Goal: Task Accomplishment & Management: Manage account settings

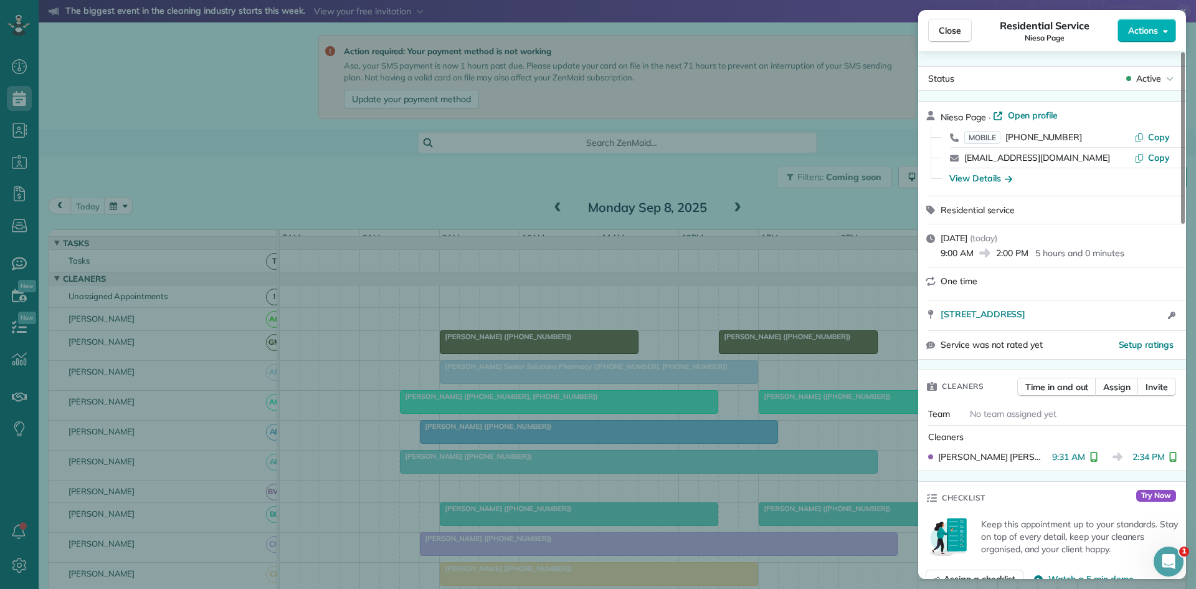
scroll to position [576, 0]
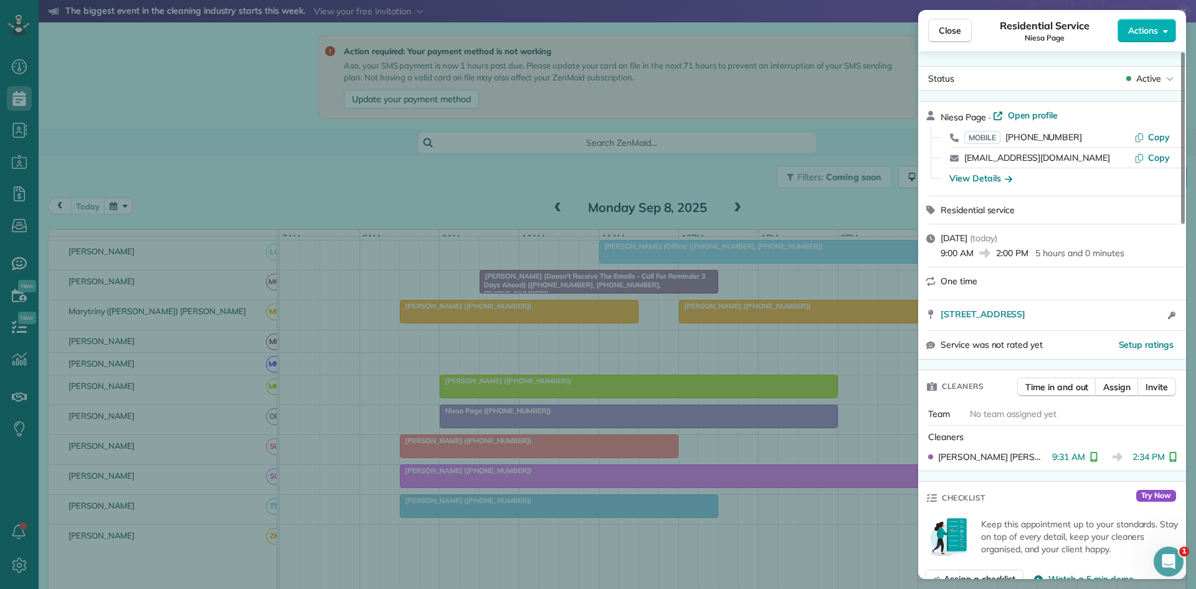
click at [614, 252] on div "Close Residential Service Niesa Page Actions Status Active Niesa Page · Open pr…" at bounding box center [598, 294] width 1196 height 589
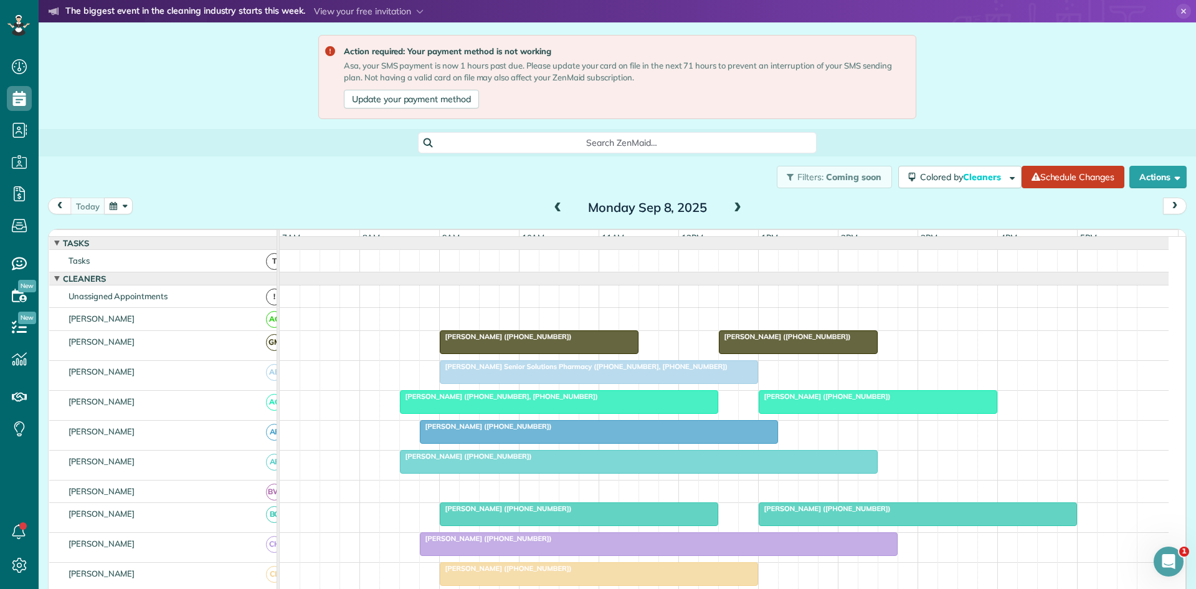
click at [808, 413] on div at bounding box center [878, 402] width 237 height 22
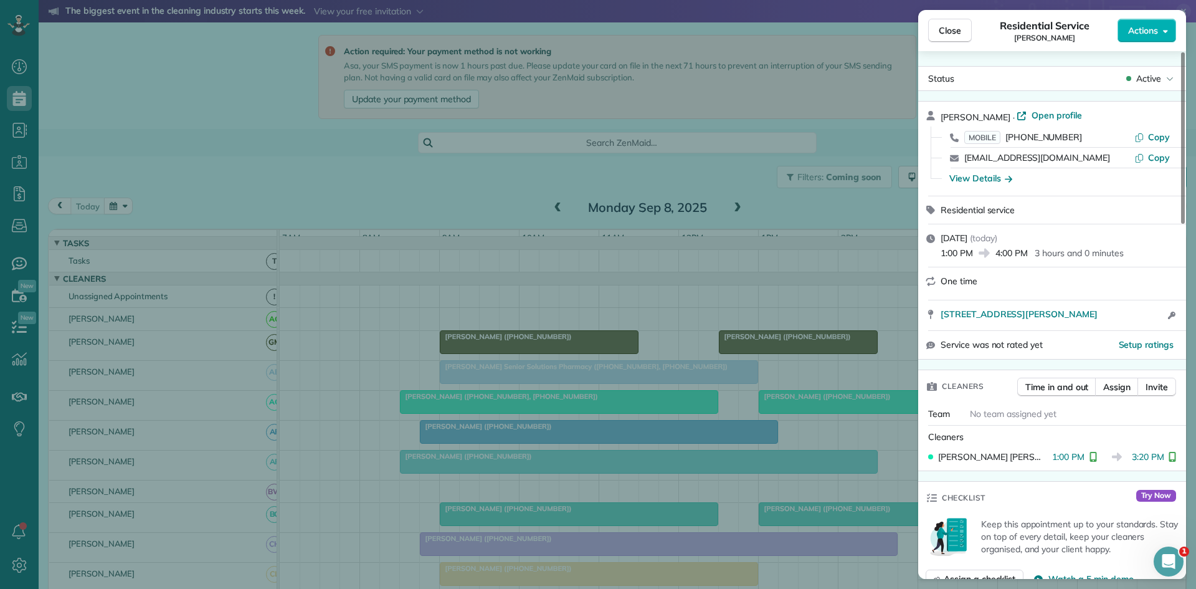
click at [818, 367] on div "Close Residential Service Lynette Mayberry Actions Status Active Lynette Mayber…" at bounding box center [598, 294] width 1196 height 589
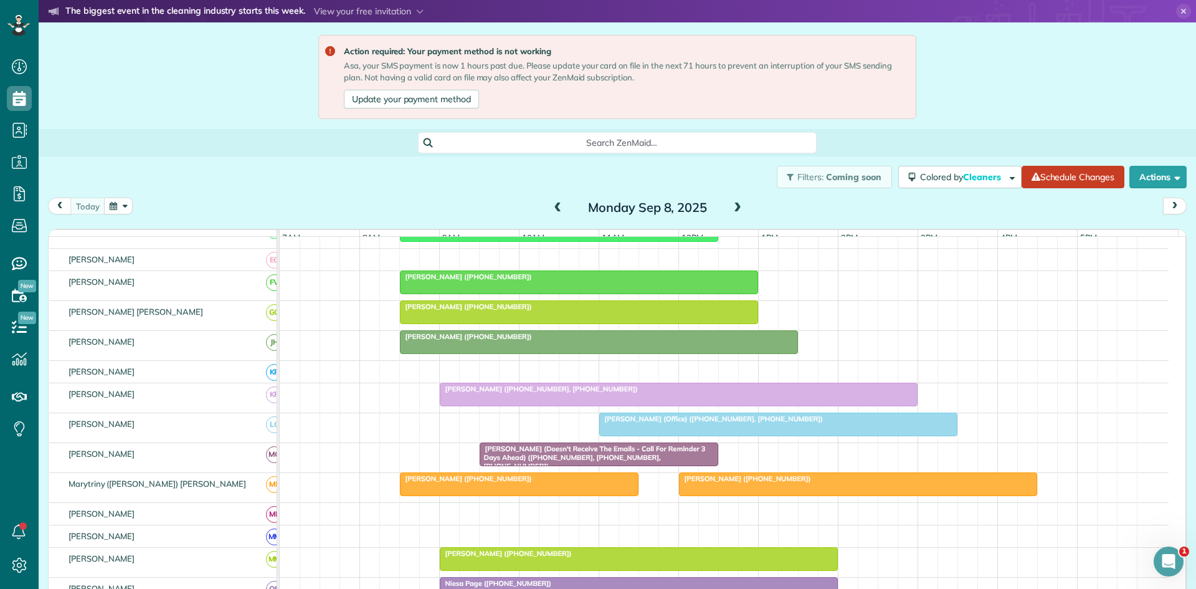
scroll to position [416, 0]
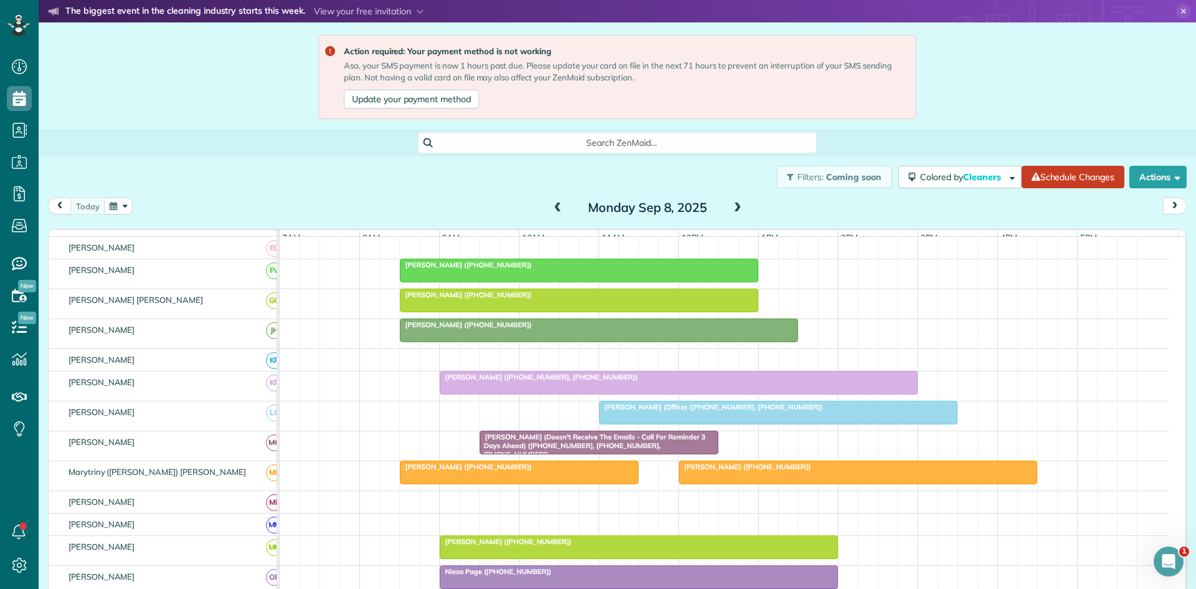
click at [741, 483] on div at bounding box center [858, 472] width 357 height 22
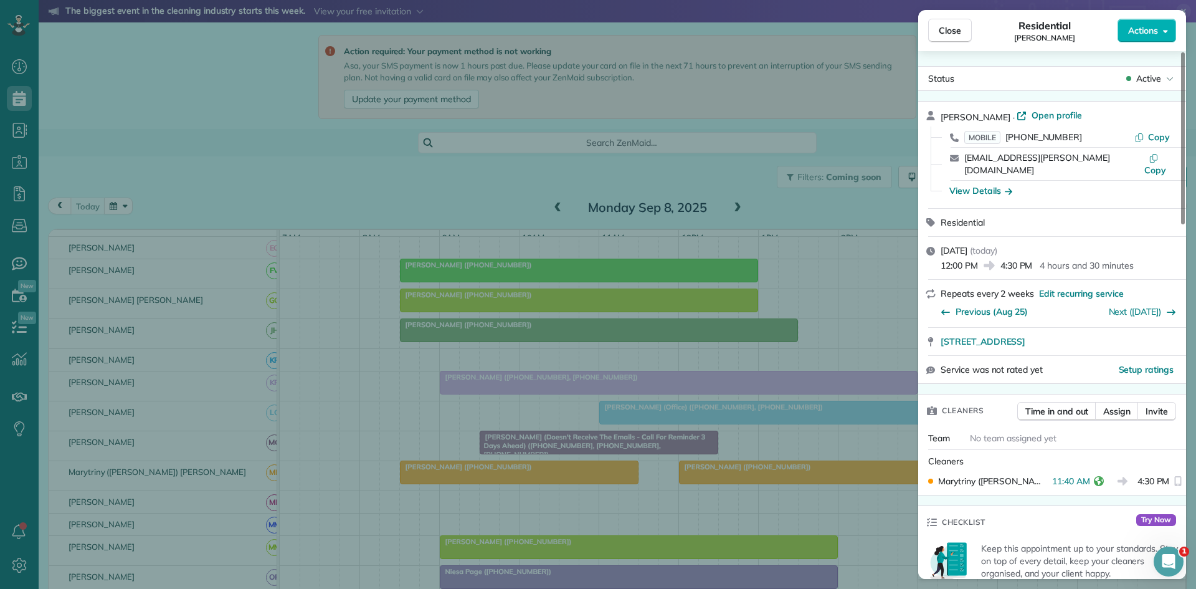
click at [750, 467] on div "Close Residential Deborah Nelson Actions Status Active Deborah Nelson · Open pr…" at bounding box center [598, 294] width 1196 height 589
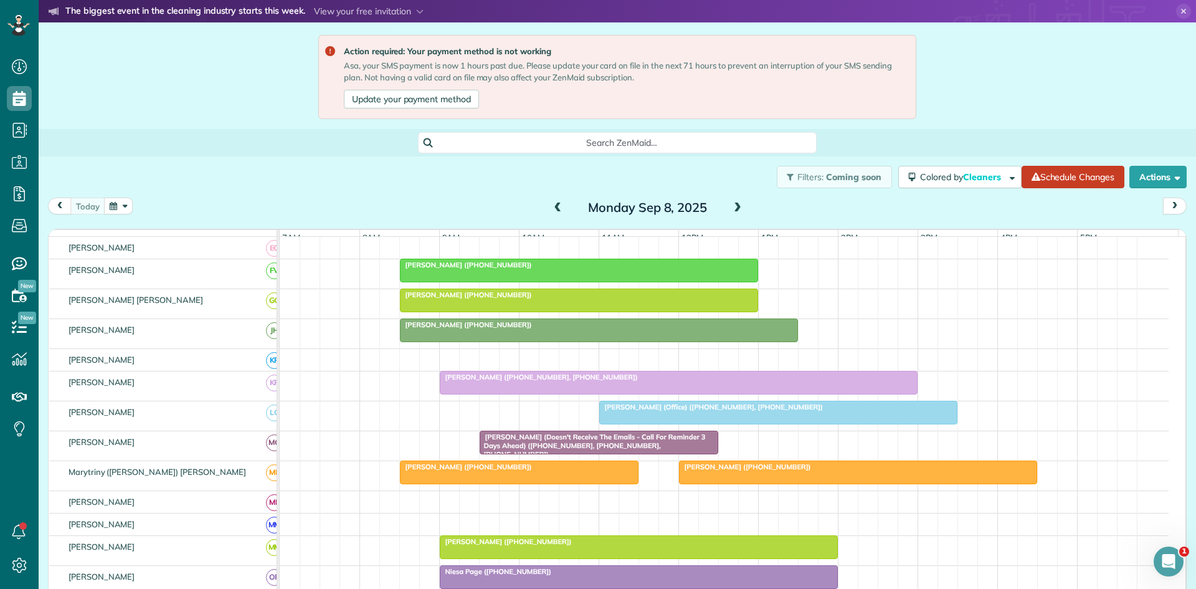
click at [733, 207] on span at bounding box center [738, 207] width 14 height 11
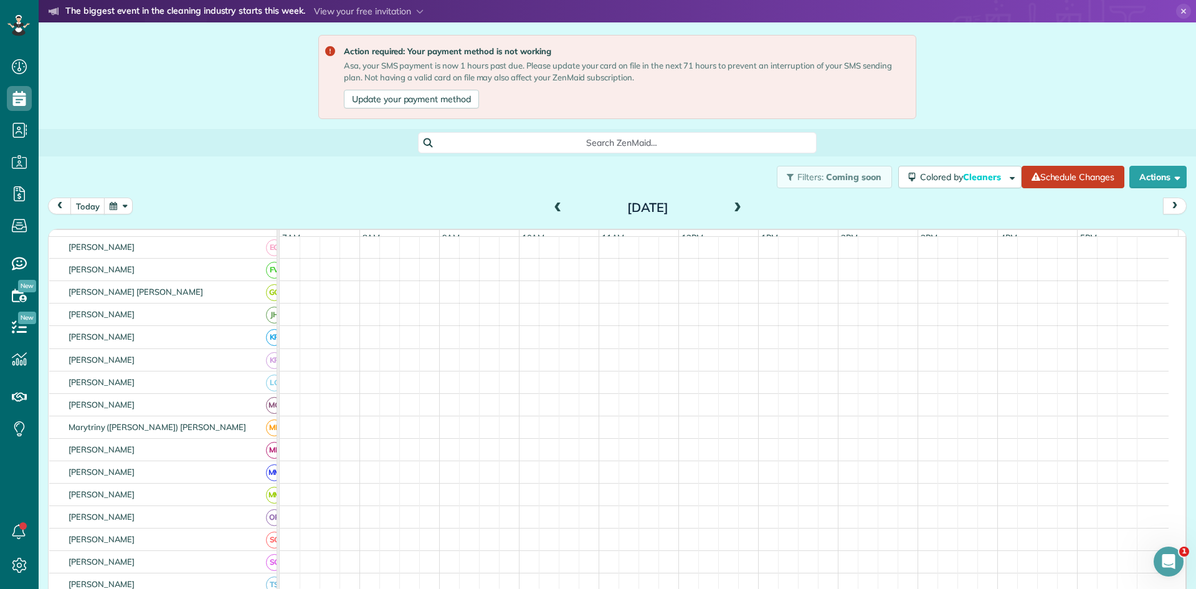
click at [733, 207] on span at bounding box center [738, 207] width 14 height 11
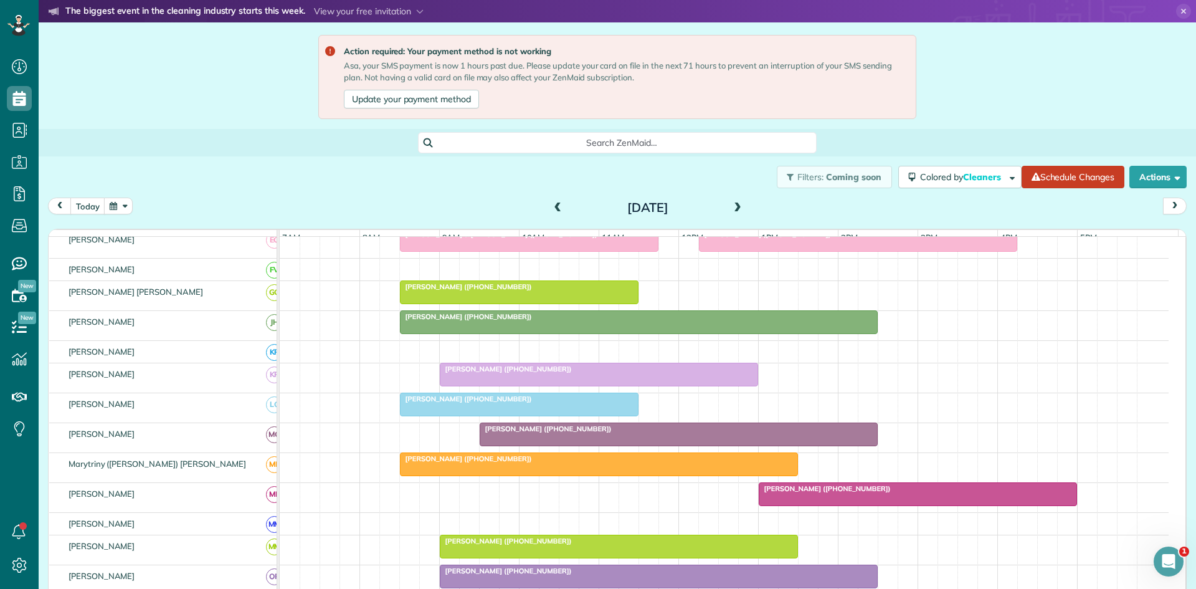
click at [733, 210] on span at bounding box center [738, 207] width 14 height 11
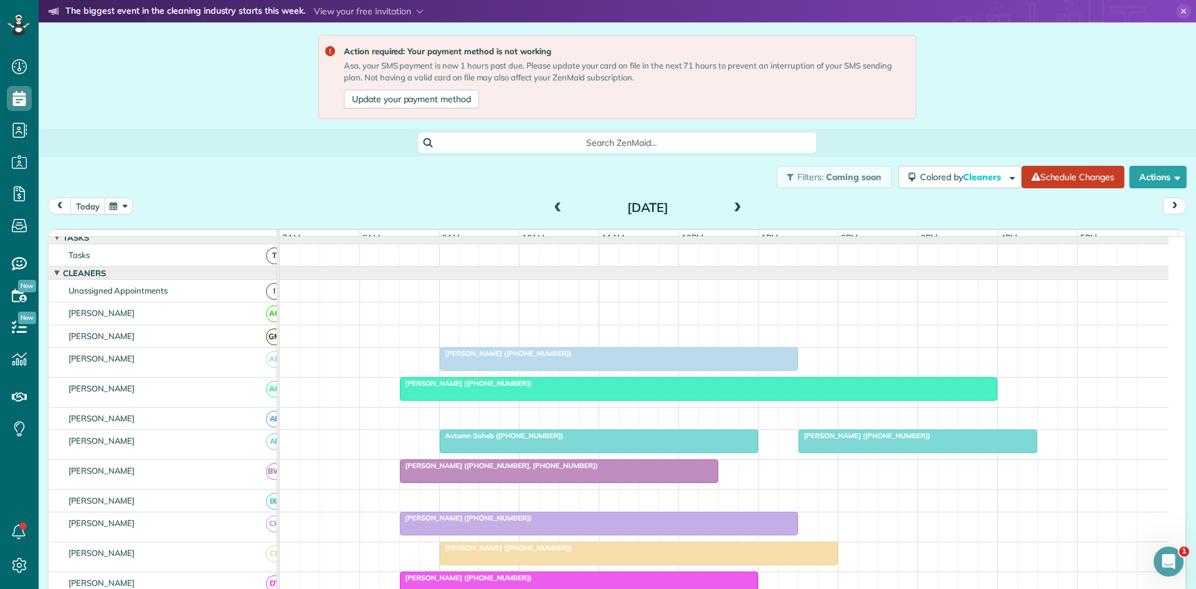
scroll to position [0, 0]
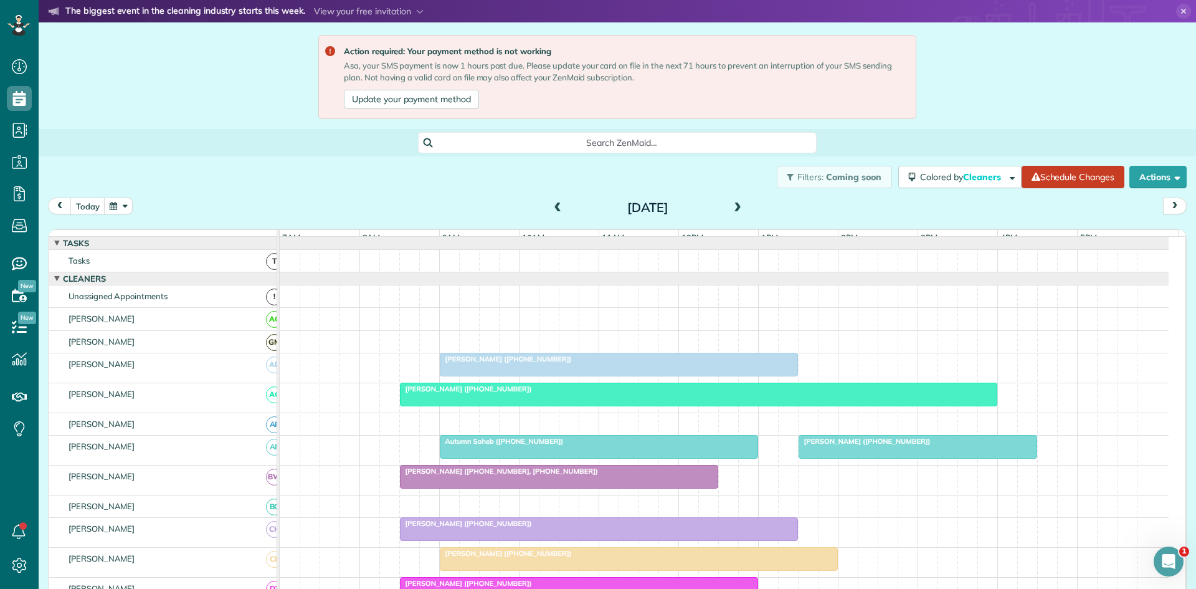
click at [530, 558] on span "Tracee Cummins (+18178327004)" at bounding box center [505, 553] width 133 height 9
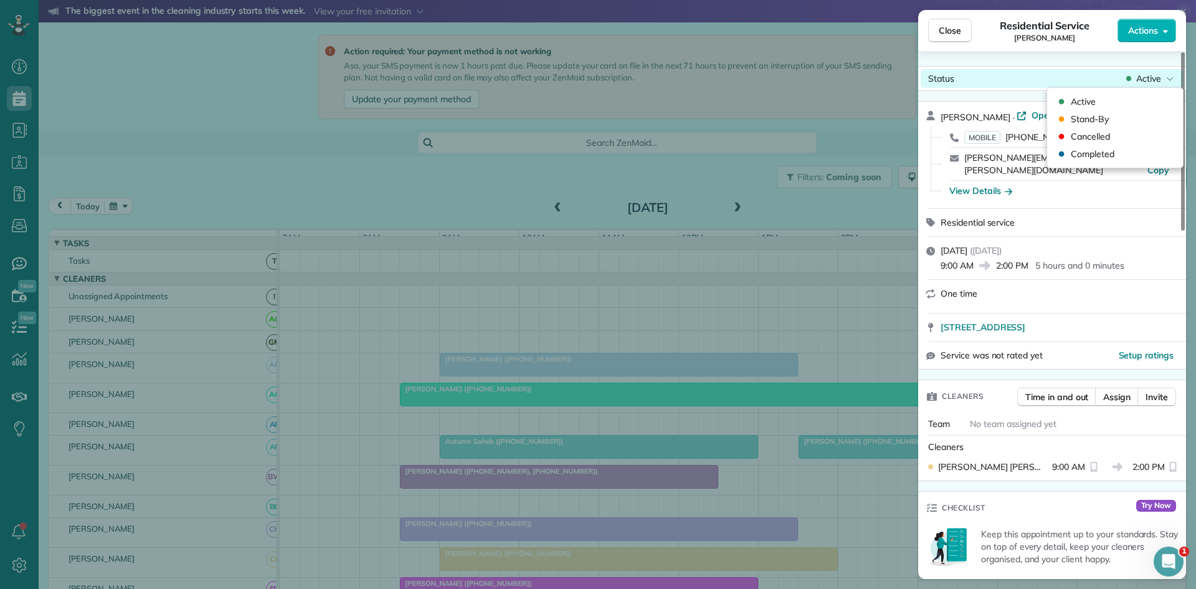
click at [1162, 83] on div "Active" at bounding box center [1150, 78] width 52 height 12
click at [1126, 145] on div "Cancelled" at bounding box center [1115, 136] width 126 height 17
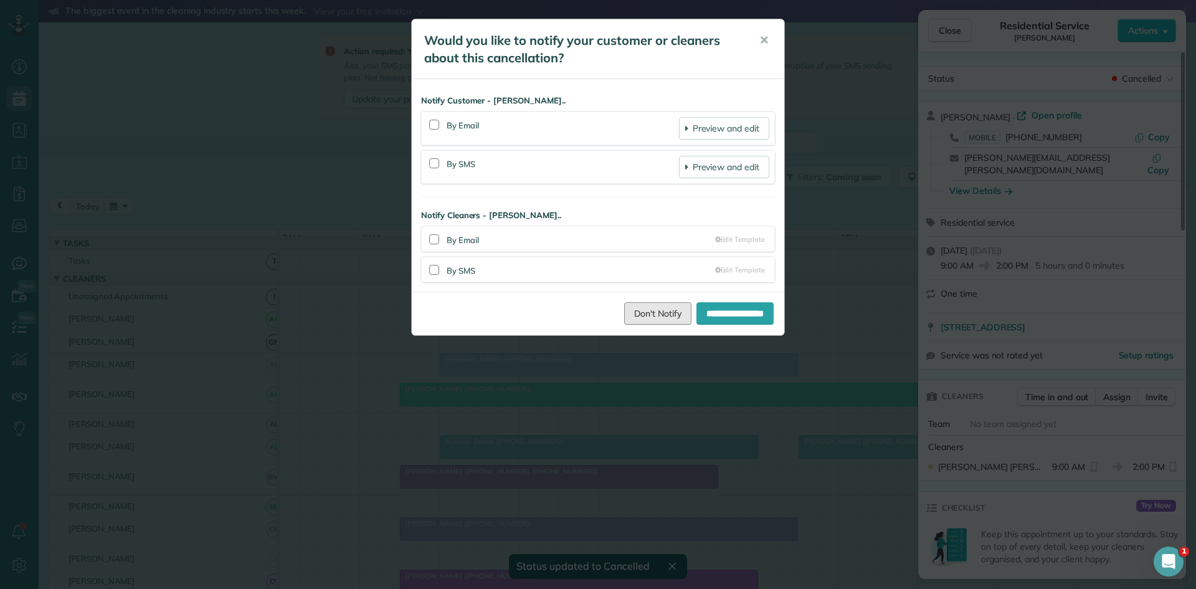
drag, startPoint x: 638, startPoint y: 307, endPoint x: 769, endPoint y: 251, distance: 142.9
click at [638, 307] on link "Don't Notify" at bounding box center [657, 313] width 67 height 22
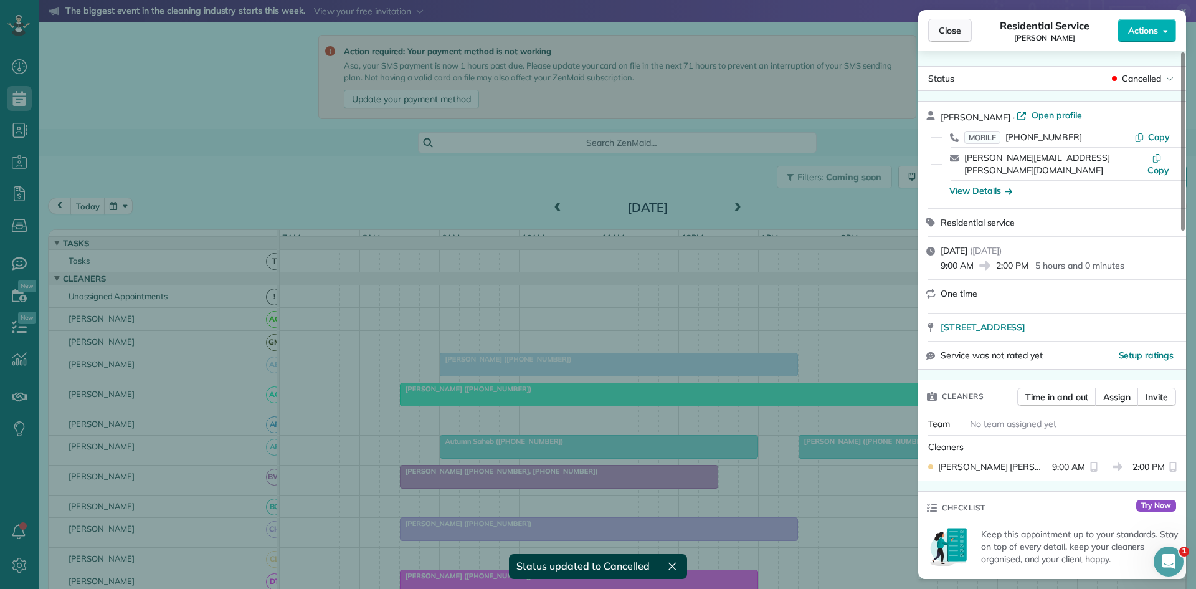
click at [946, 34] on span "Close" at bounding box center [950, 30] width 22 height 12
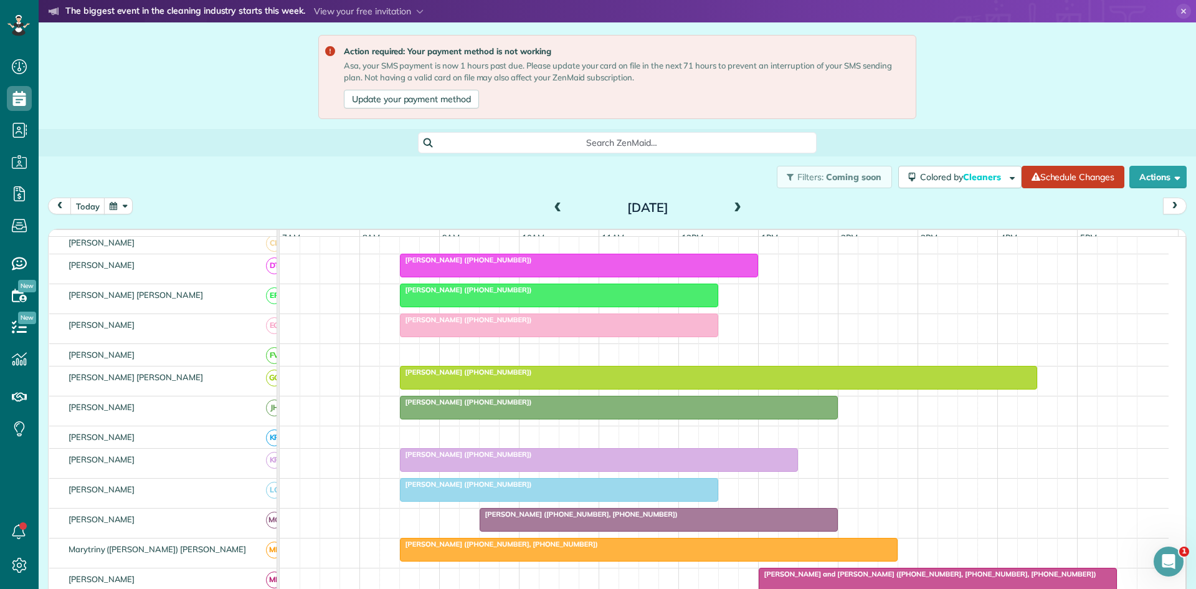
scroll to position [569, 0]
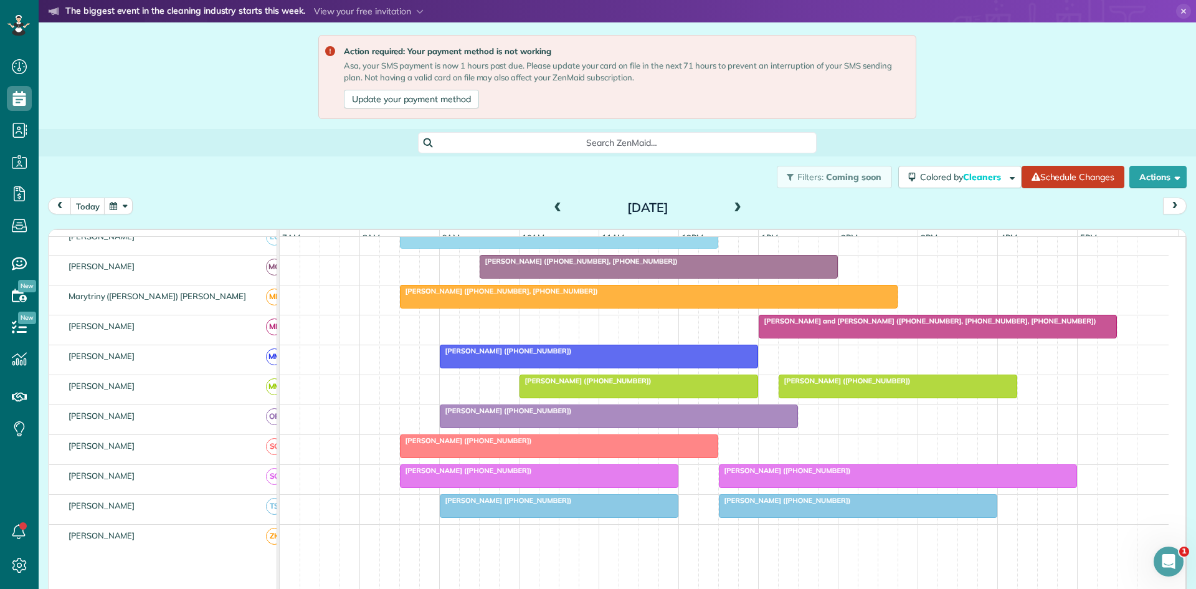
click at [710, 305] on div at bounding box center [649, 296] width 497 height 22
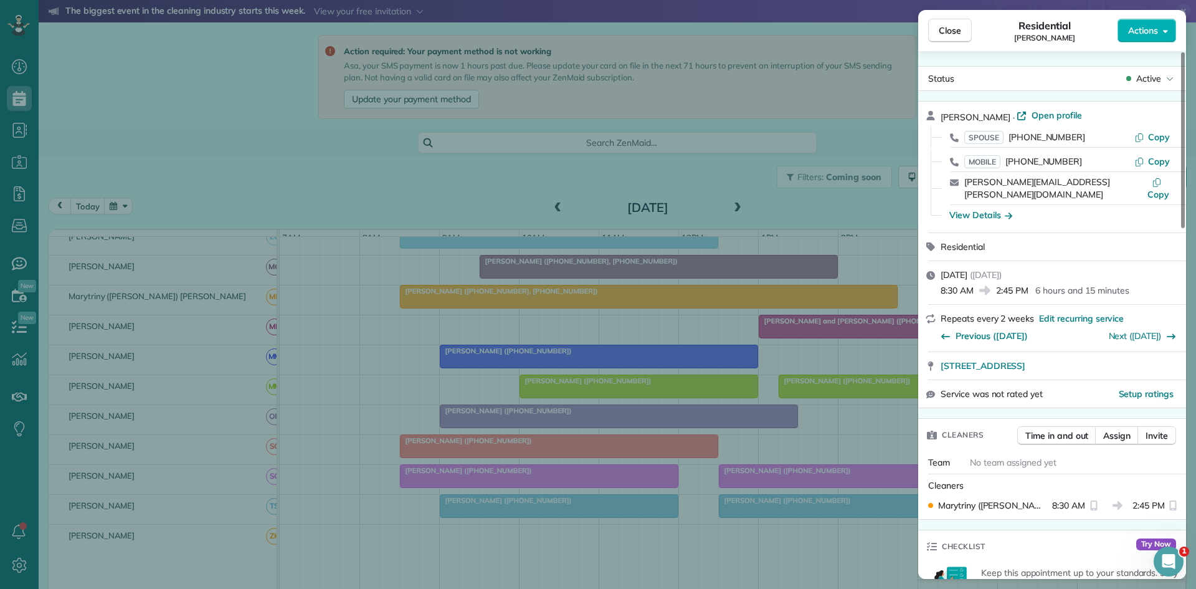
click at [668, 345] on div "Close Residential Kristi Croy Actions Status Active Kristi Croy · Open profile …" at bounding box center [598, 294] width 1196 height 589
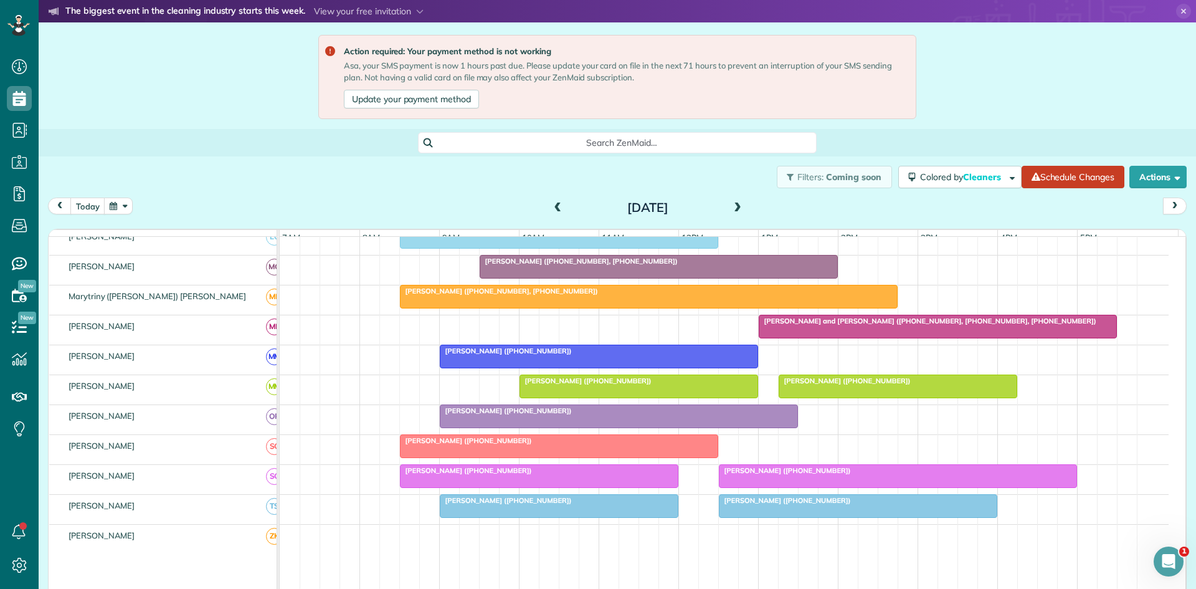
click at [551, 215] on span at bounding box center [558, 208] width 14 height 19
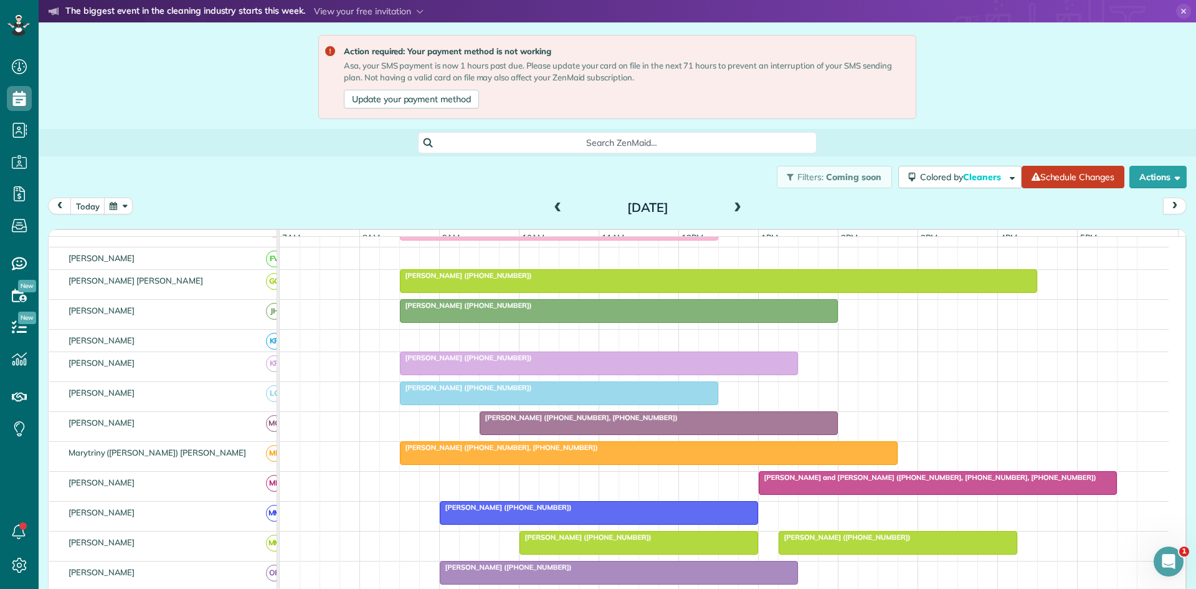
click at [551, 215] on span at bounding box center [558, 208] width 14 height 19
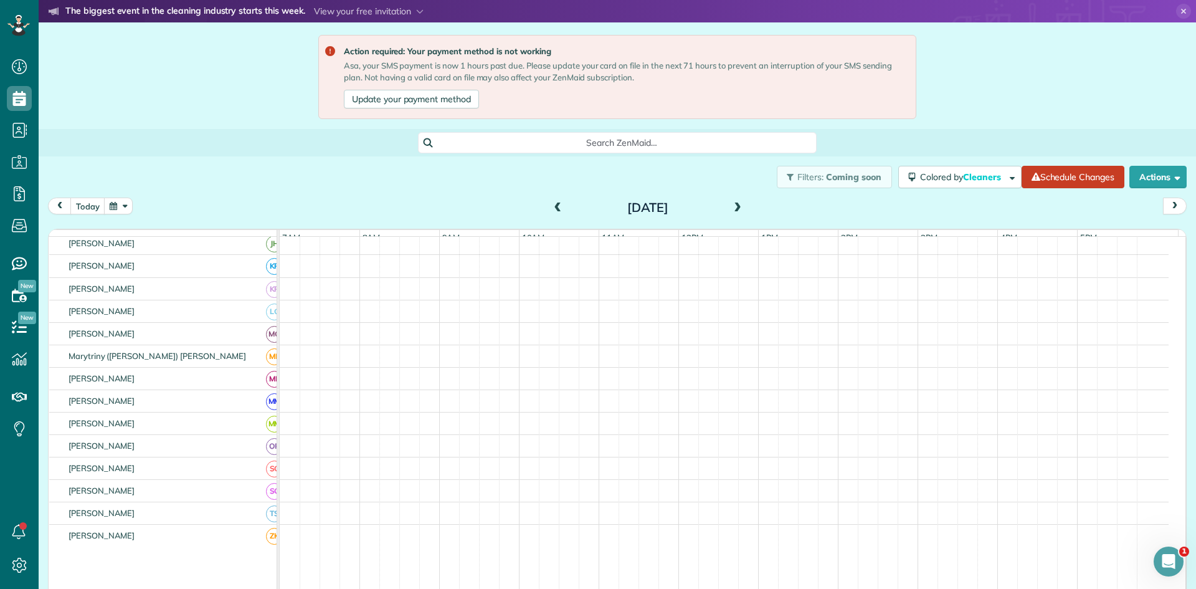
click at [551, 215] on span at bounding box center [558, 208] width 14 height 19
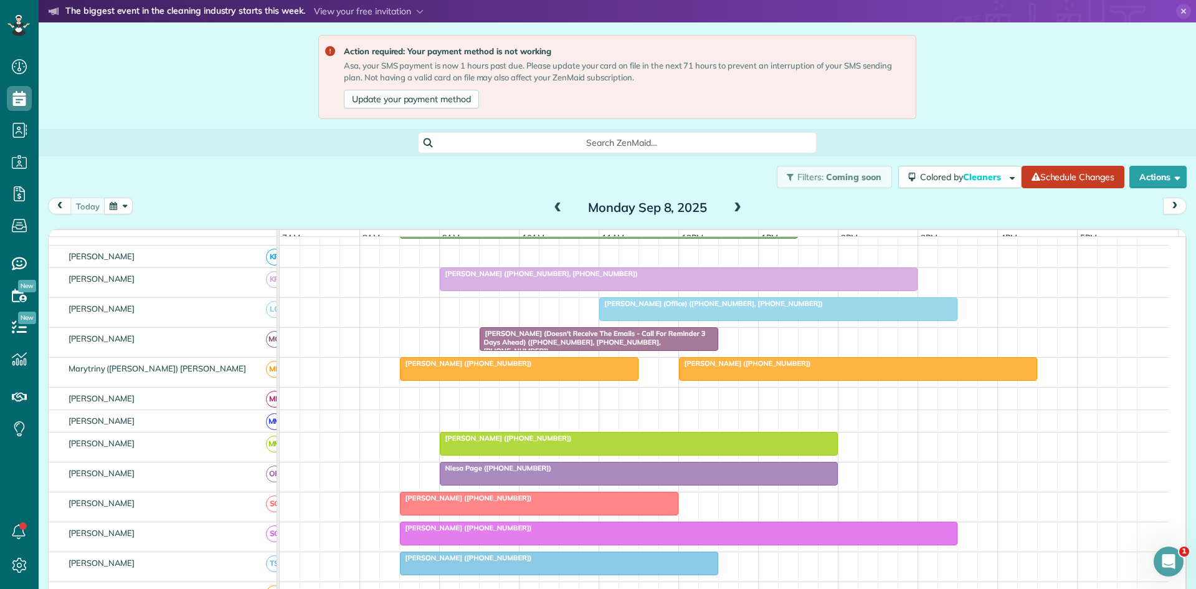
scroll to position [576, 0]
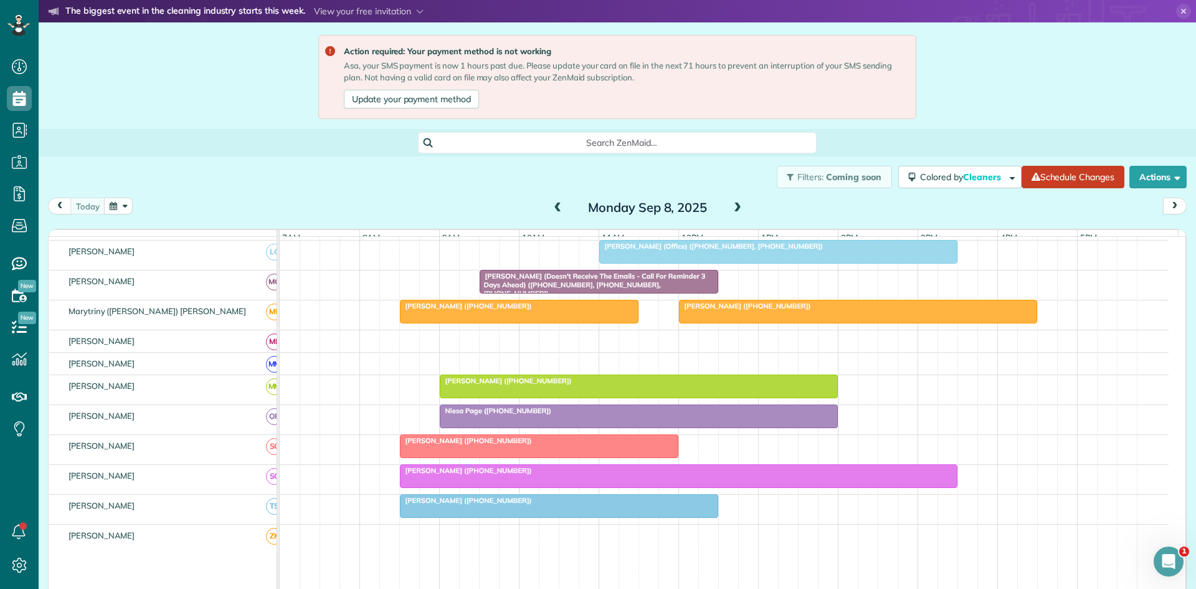
click at [733, 310] on span "[PERSON_NAME] ([PHONE_NUMBER])" at bounding box center [745, 306] width 133 height 9
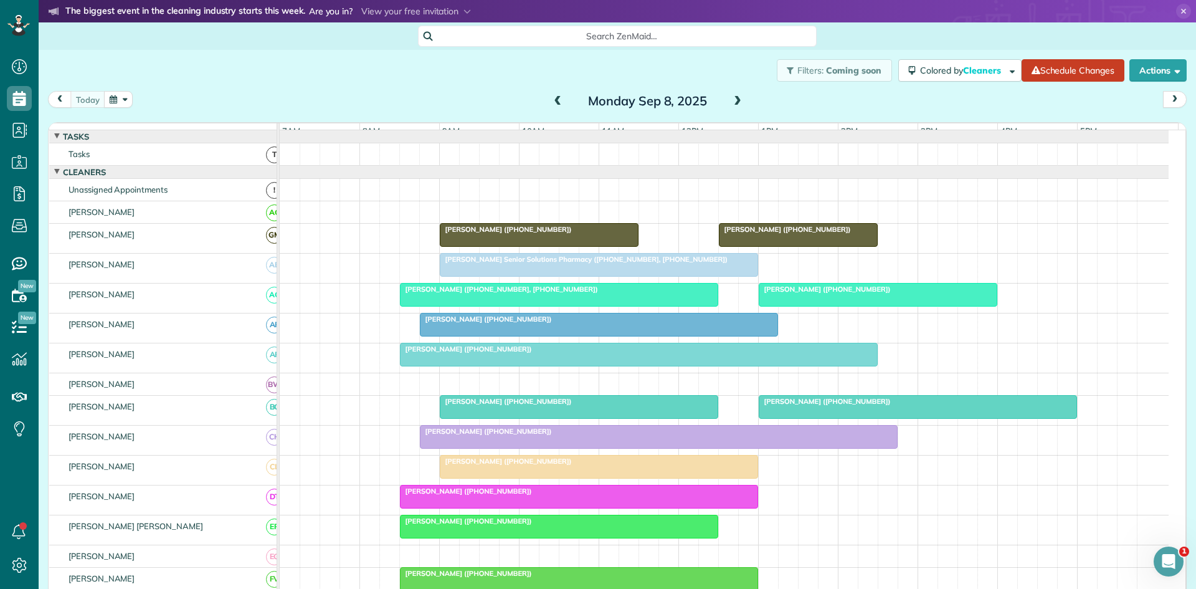
click at [735, 99] on span at bounding box center [738, 101] width 14 height 11
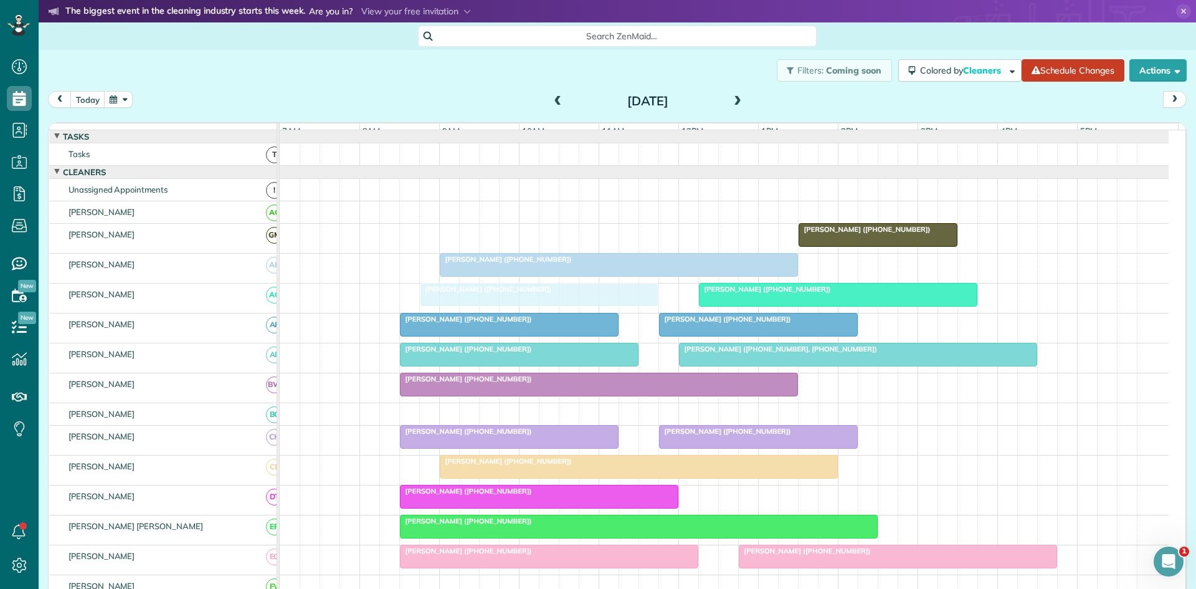
drag, startPoint x: 488, startPoint y: 307, endPoint x: 515, endPoint y: 303, distance: 27.7
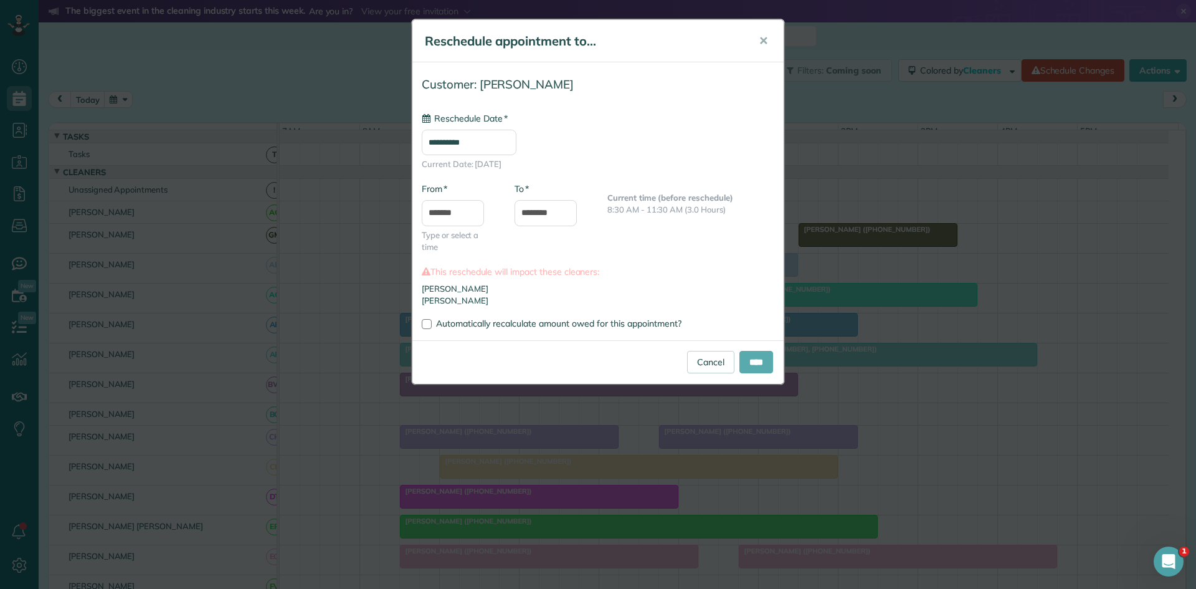
type input "**********"
click at [756, 355] on input "****" at bounding box center [757, 362] width 34 height 22
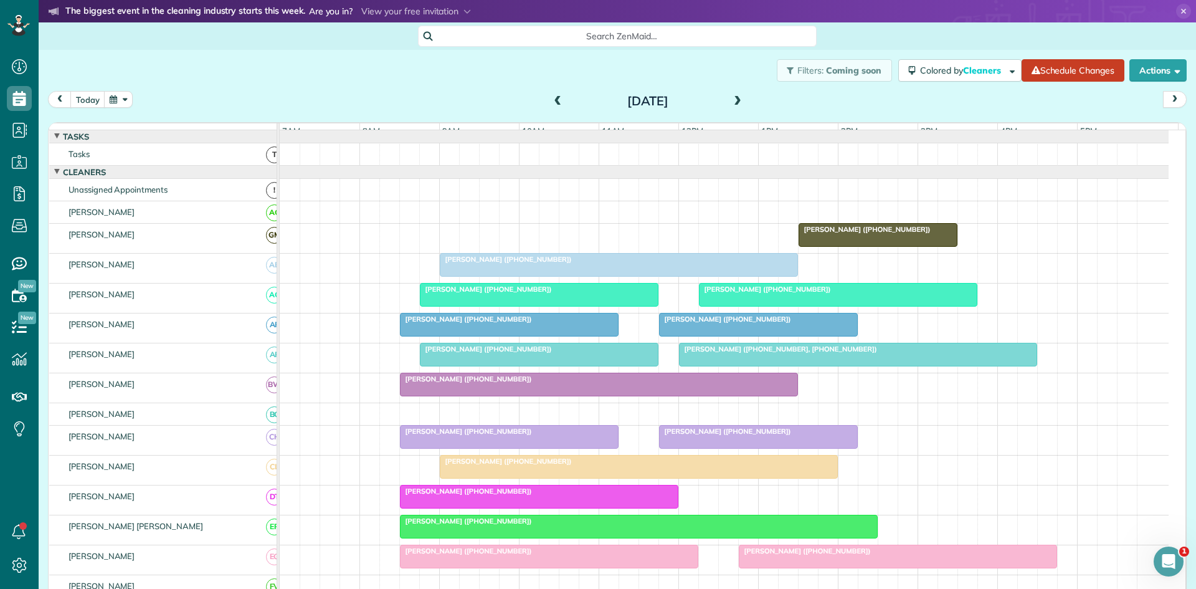
scroll to position [6, 6]
